Goal: Task Accomplishment & Management: Manage account settings

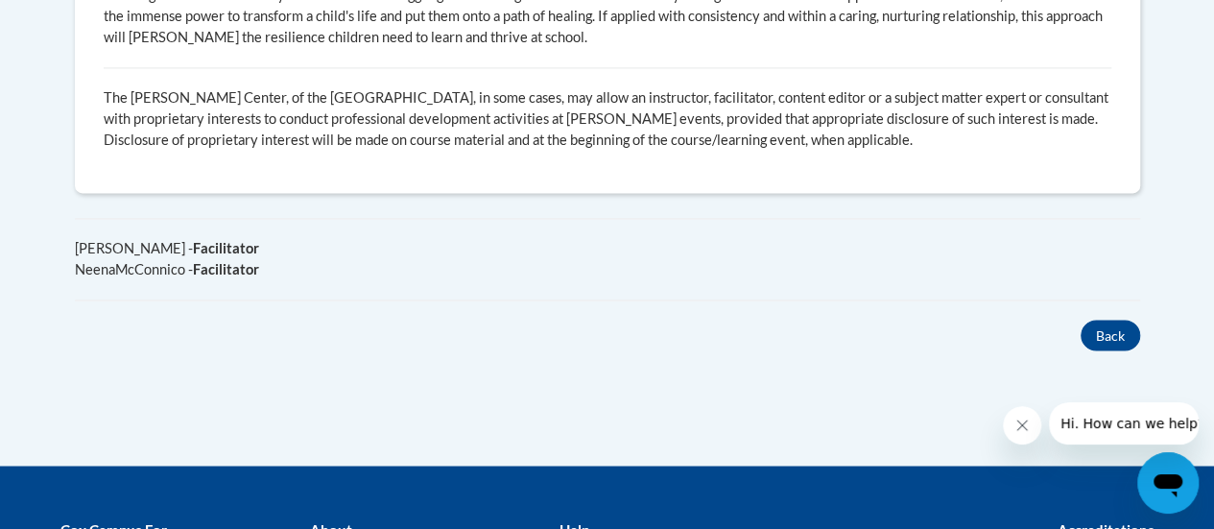
scroll to position [1507, 0]
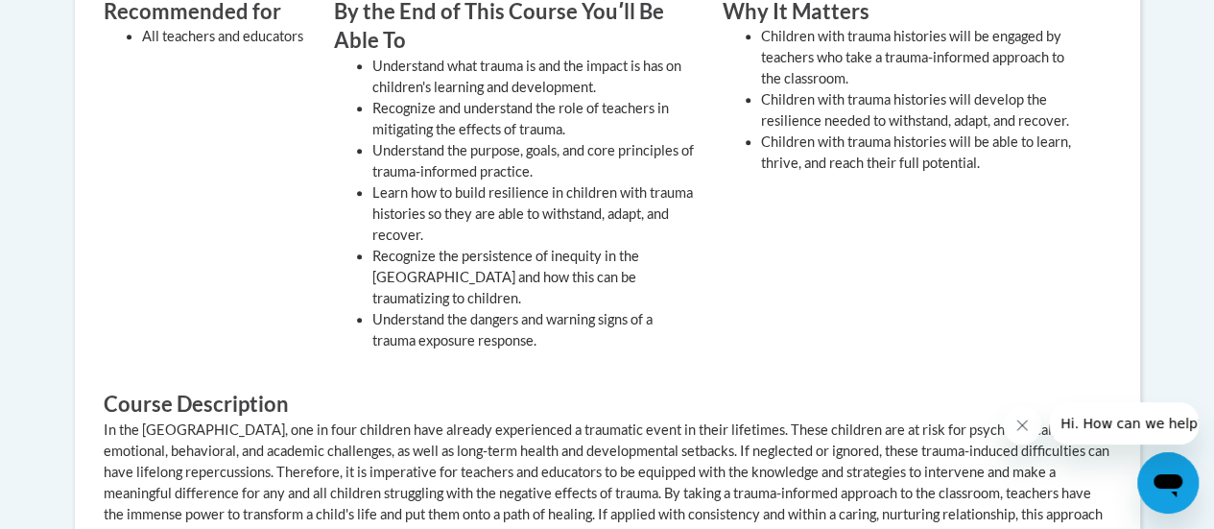
scroll to position [542, 0]
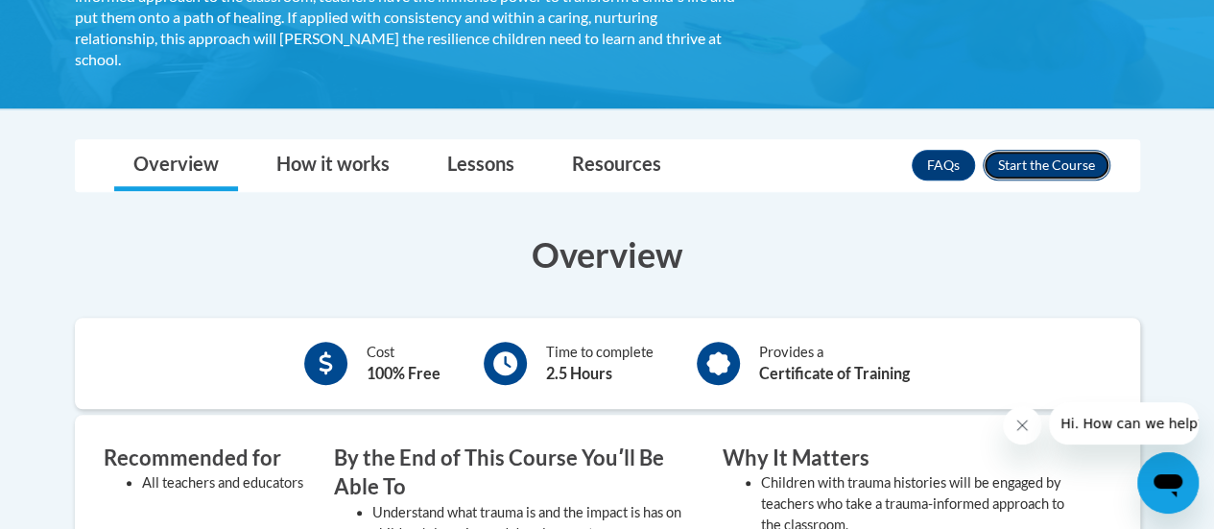
click at [1050, 162] on button "Enroll" at bounding box center [1047, 165] width 128 height 31
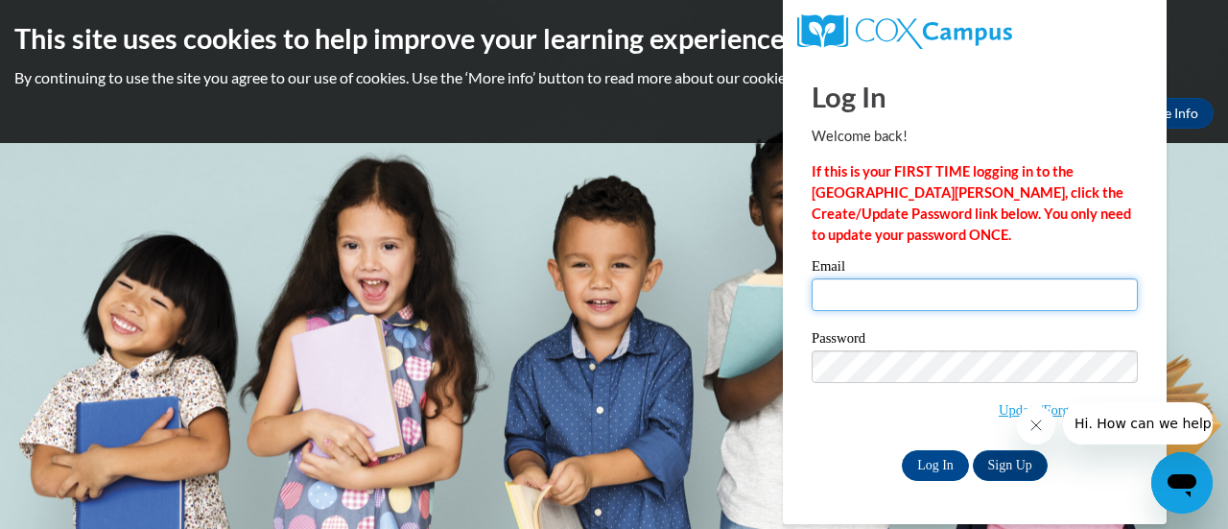
click at [1011, 302] on input "Email" at bounding box center [975, 294] width 326 height 33
type input "[PERSON_NAME][EMAIL_ADDRESS][PERSON_NAME][DOMAIN_NAME]"
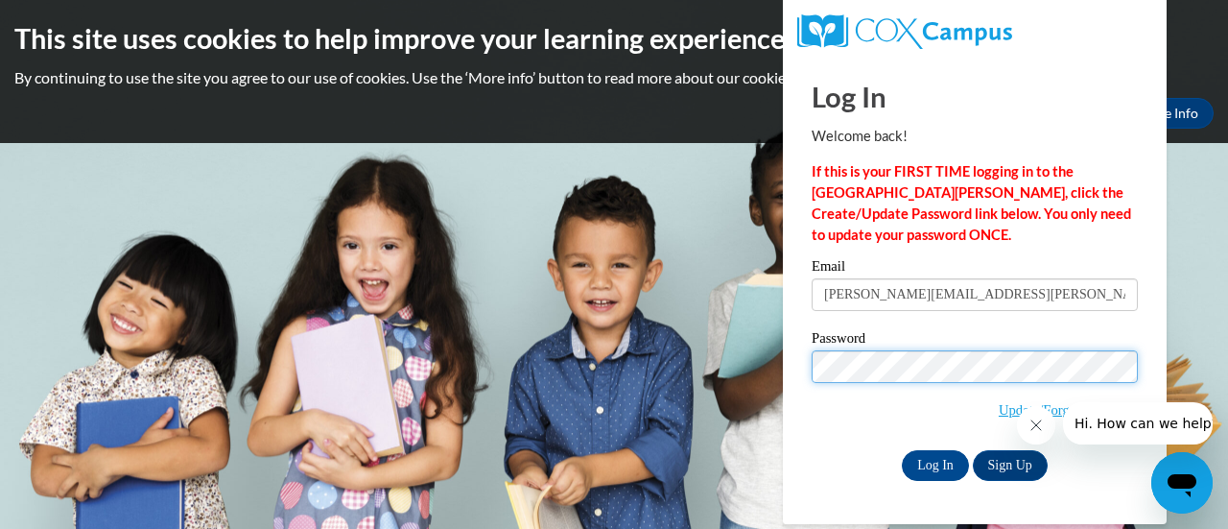
click at [902, 450] on input "Log In" at bounding box center [935, 465] width 67 height 31
